Goal: Task Accomplishment & Management: Complete application form

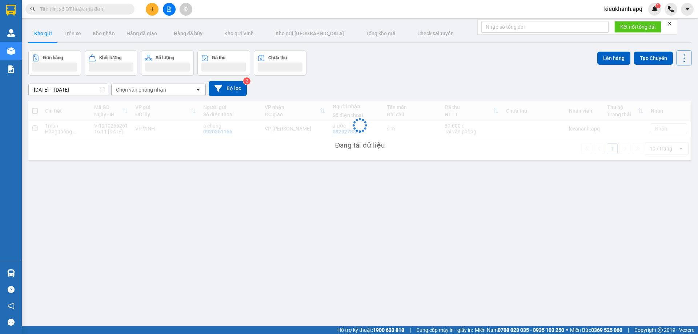
drag, startPoint x: 72, startPoint y: 7, endPoint x: 55, endPoint y: 8, distance: 17.1
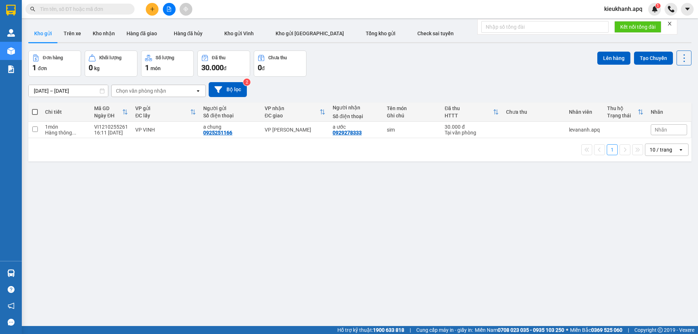
paste input "0967167198"
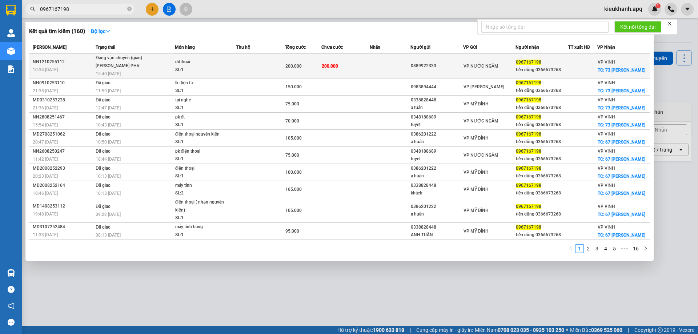
type input "0967167198"
click at [137, 68] on div "[PERSON_NAME] PHV" at bounding box center [123, 66] width 54 height 8
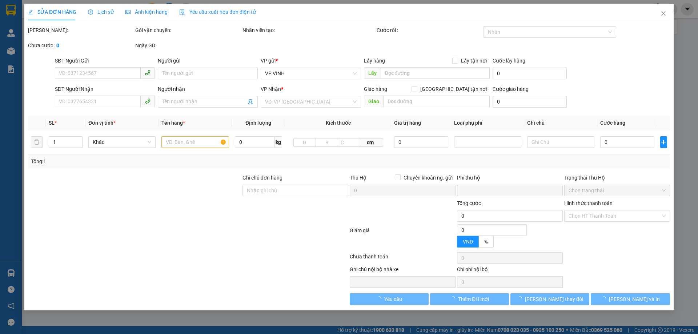
type input "0889922333"
type input "0967167198"
type input "tiến dũng 0366673268"
checkbox input "true"
type input "73 [PERSON_NAME]"
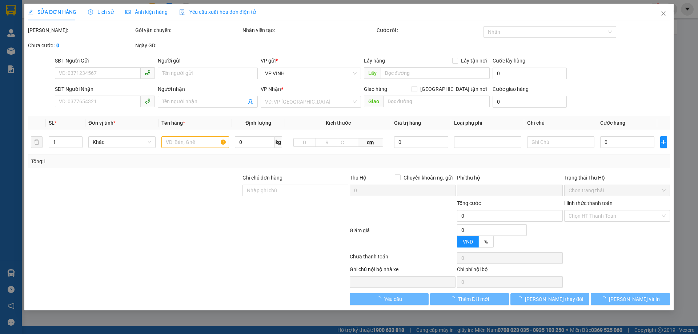
type input "0"
type input "200.000"
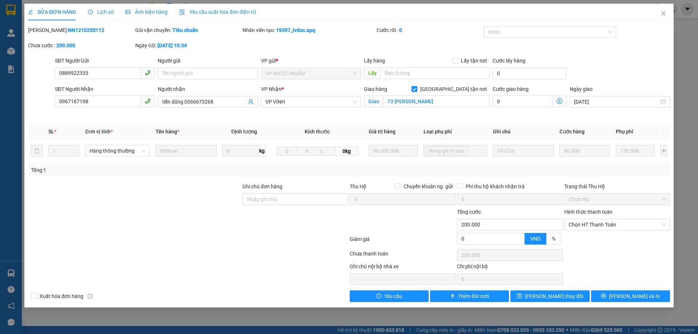
click at [106, 11] on span "Lịch sử" at bounding box center [101, 12] width 26 height 6
